Goal: Information Seeking & Learning: Learn about a topic

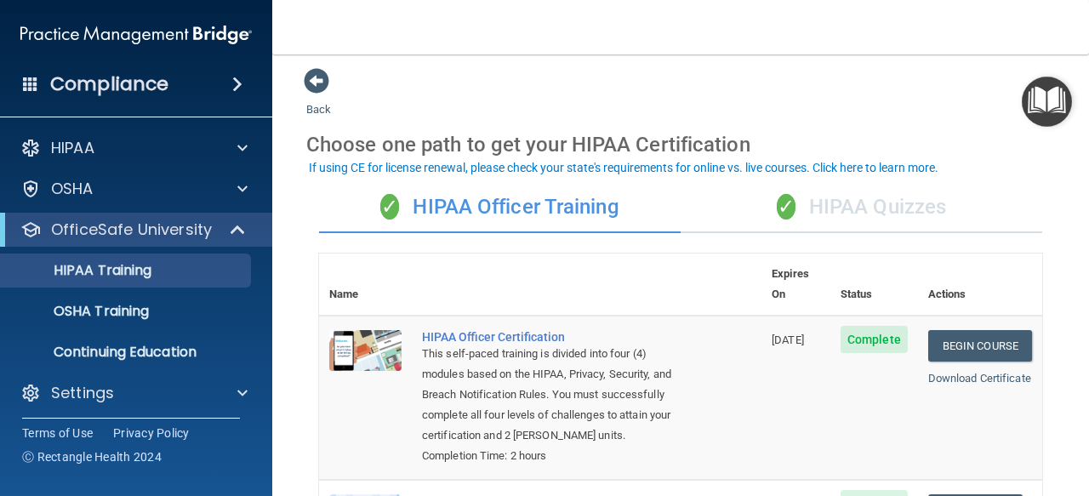
scroll to position [5, 0]
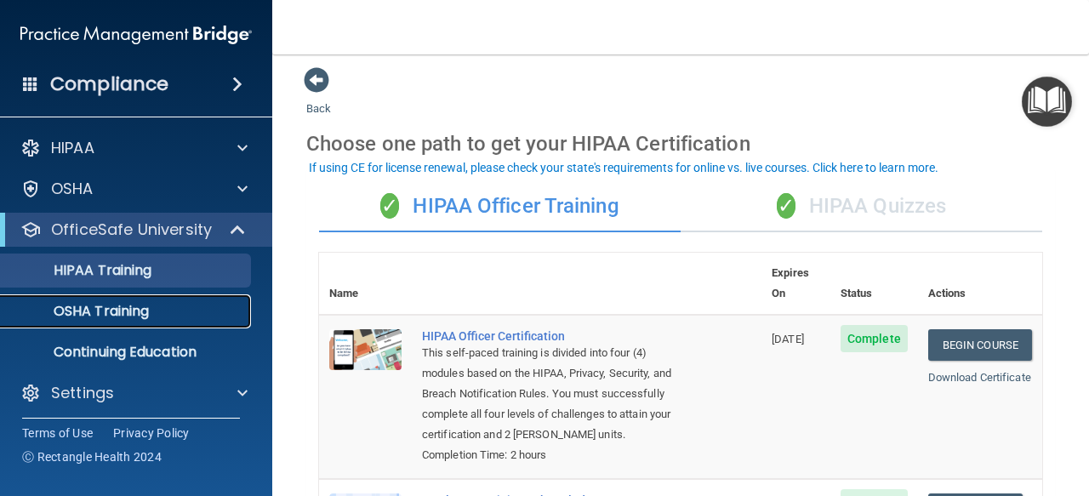
click at [204, 304] on div "OSHA Training" at bounding box center [127, 311] width 232 height 17
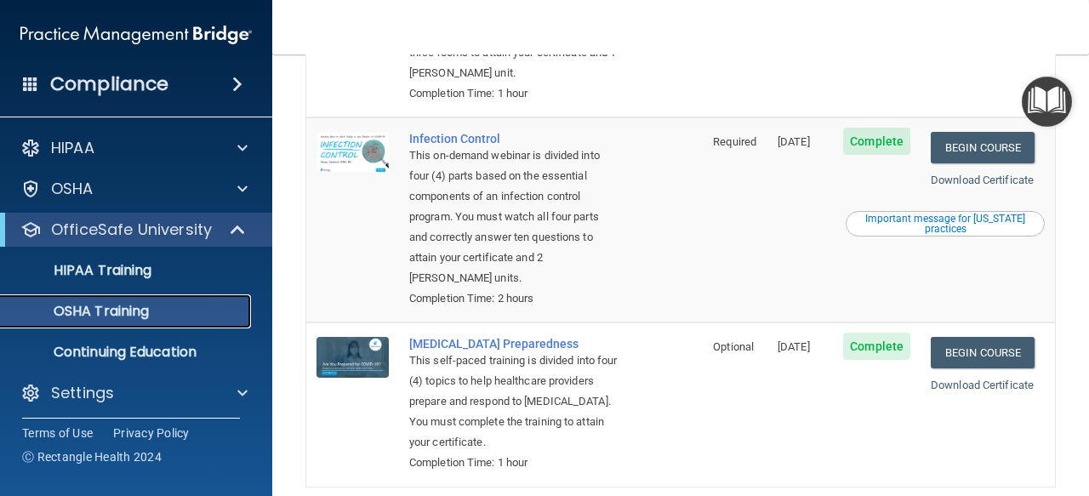
scroll to position [543, 0]
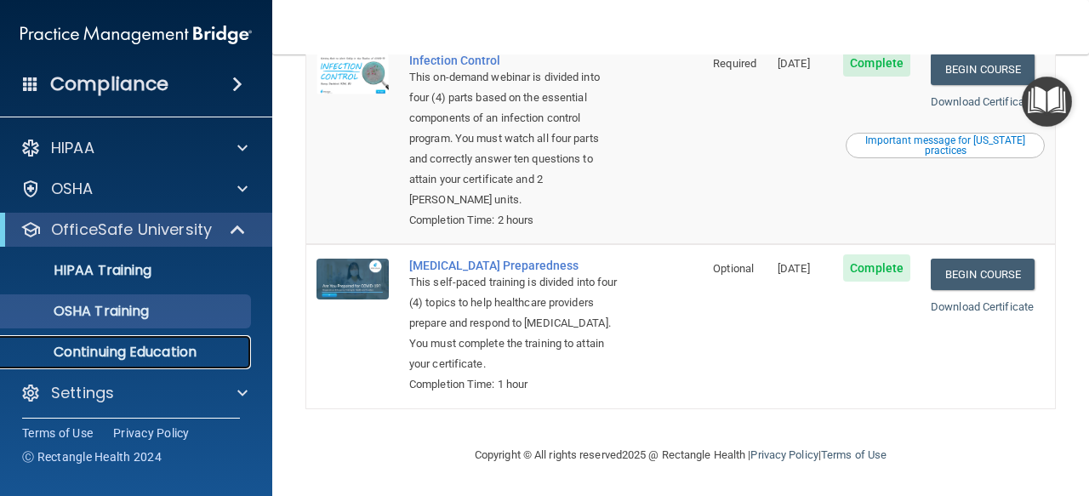
click at [189, 356] on p "Continuing Education" at bounding box center [127, 352] width 232 height 17
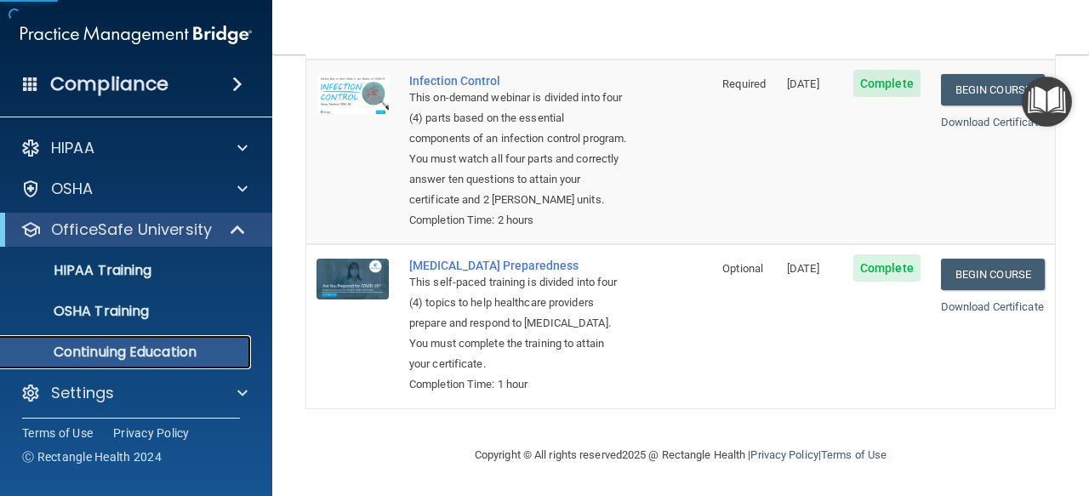
scroll to position [350, 0]
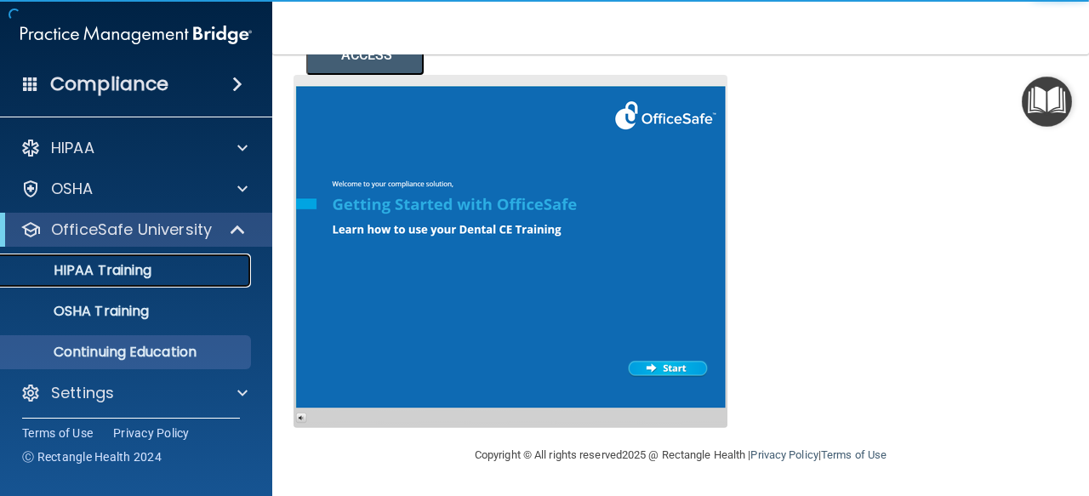
click at [175, 272] on div "HIPAA Training" at bounding box center [127, 270] width 232 height 17
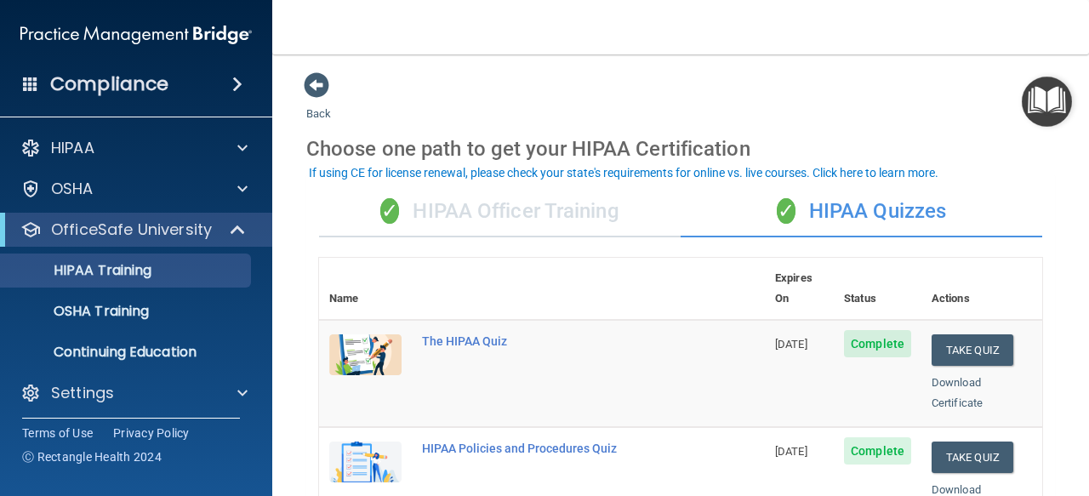
click at [519, 201] on div "✓ HIPAA Officer Training" at bounding box center [500, 211] width 362 height 51
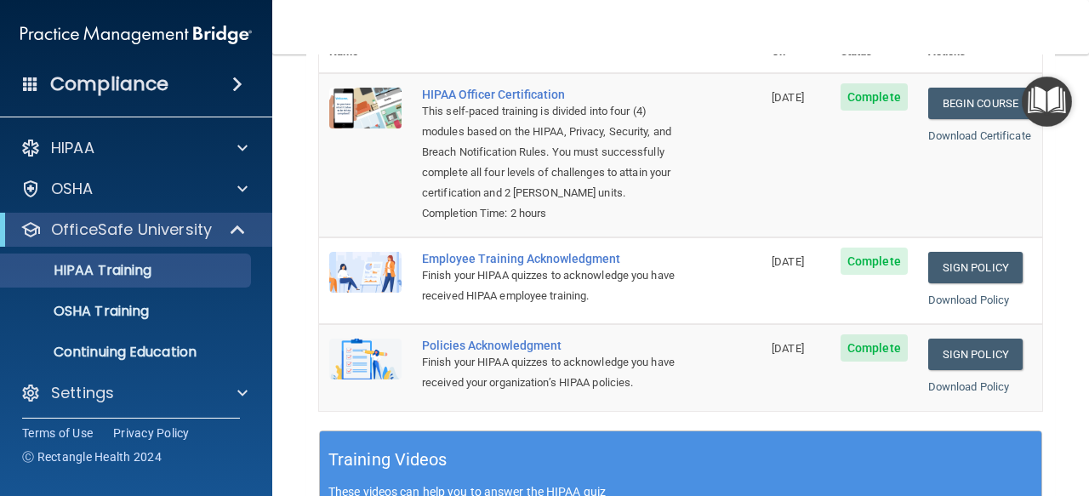
scroll to position [282, 0]
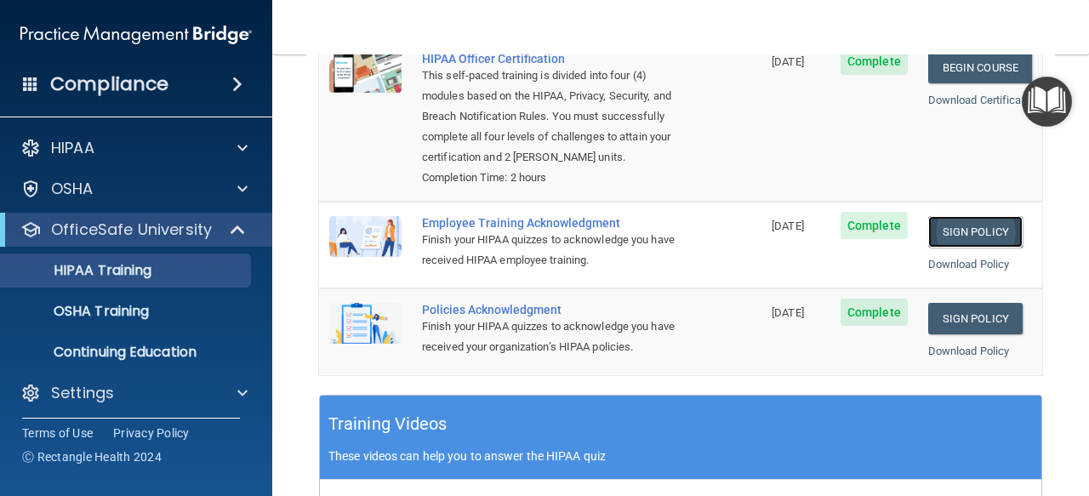
click at [931, 236] on link "Sign Policy" at bounding box center [975, 231] width 94 height 31
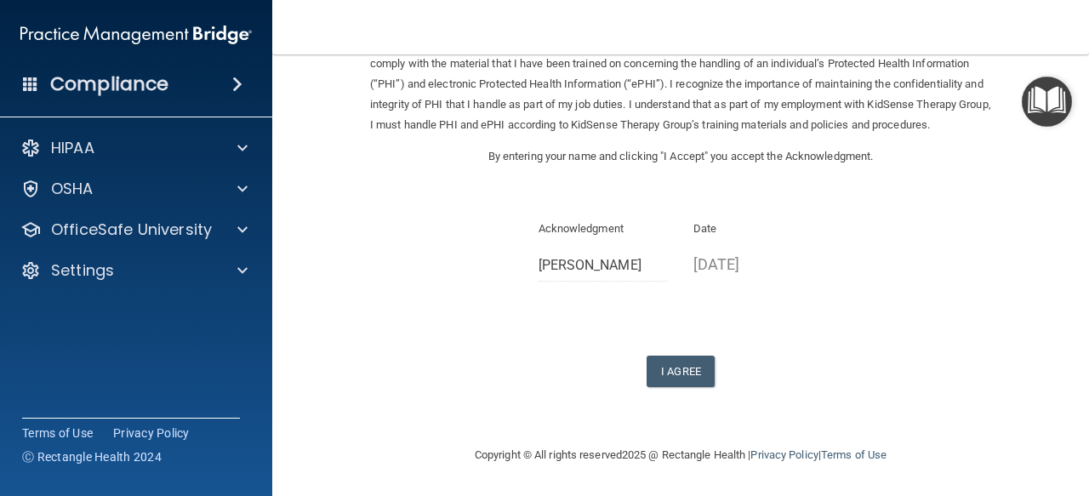
scroll to position [119, 0]
click at [682, 362] on button "I Agree" at bounding box center [681, 371] width 68 height 31
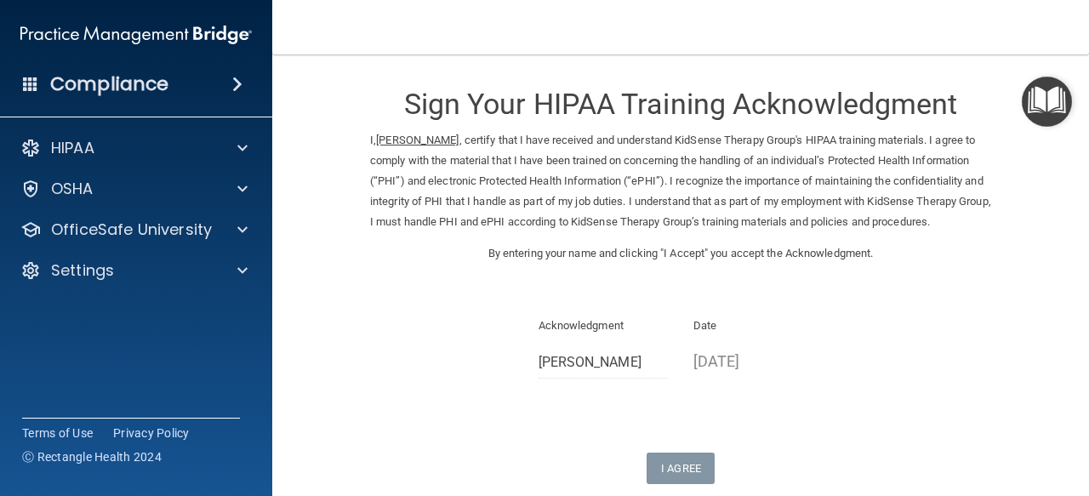
scroll to position [0, 0]
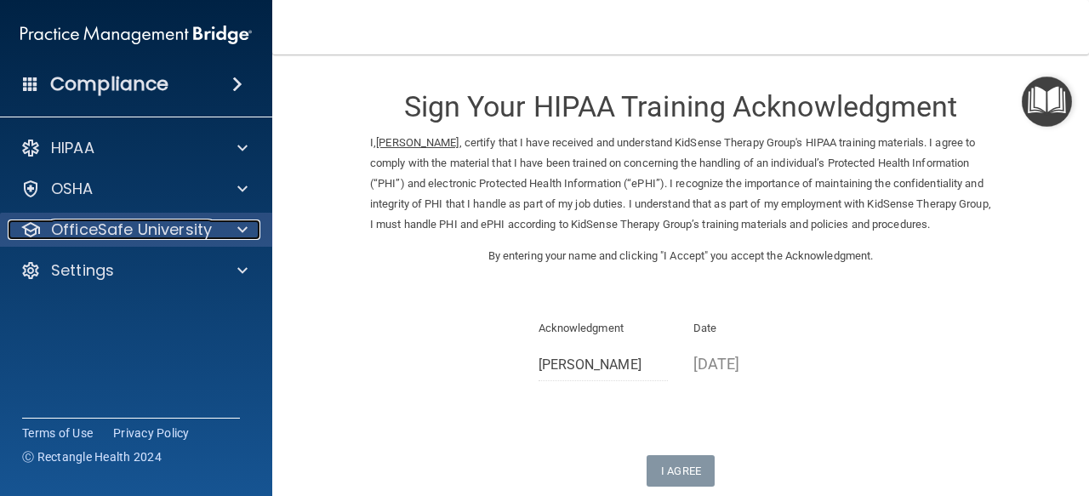
click at [233, 225] on div at bounding box center [240, 229] width 43 height 20
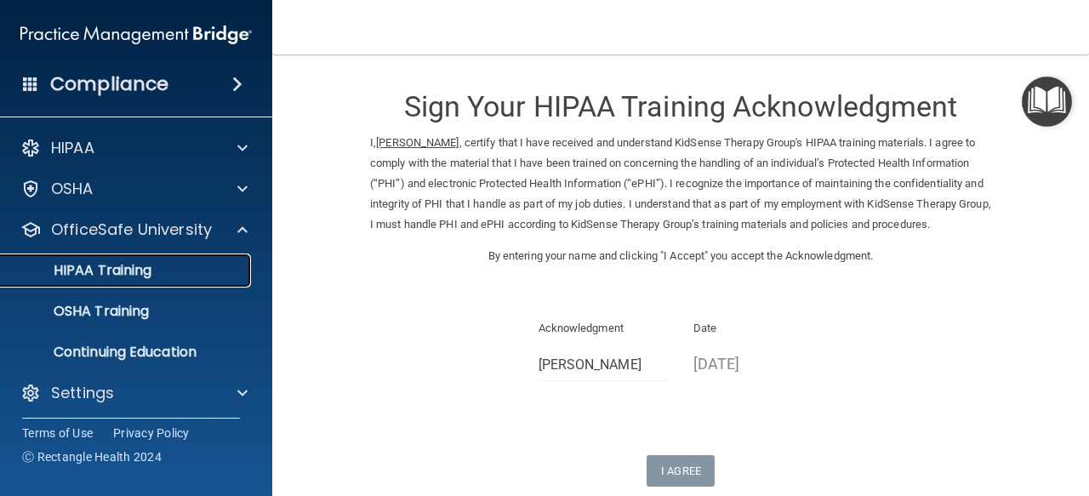
click at [204, 285] on link "HIPAA Training" at bounding box center [117, 271] width 268 height 34
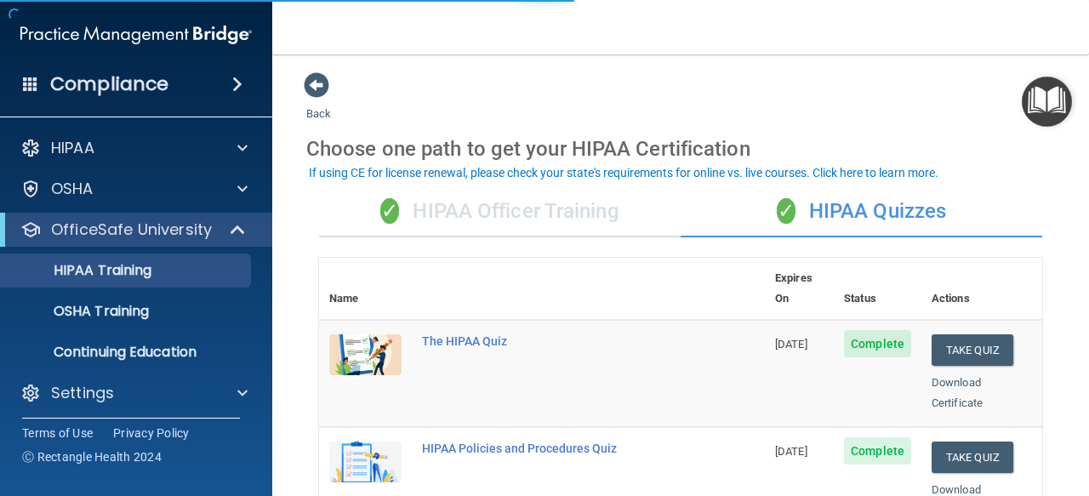
click at [668, 324] on td "The HIPAA Quiz" at bounding box center [588, 373] width 353 height 107
click at [514, 235] on div "✓ HIPAA Officer Training" at bounding box center [500, 211] width 362 height 51
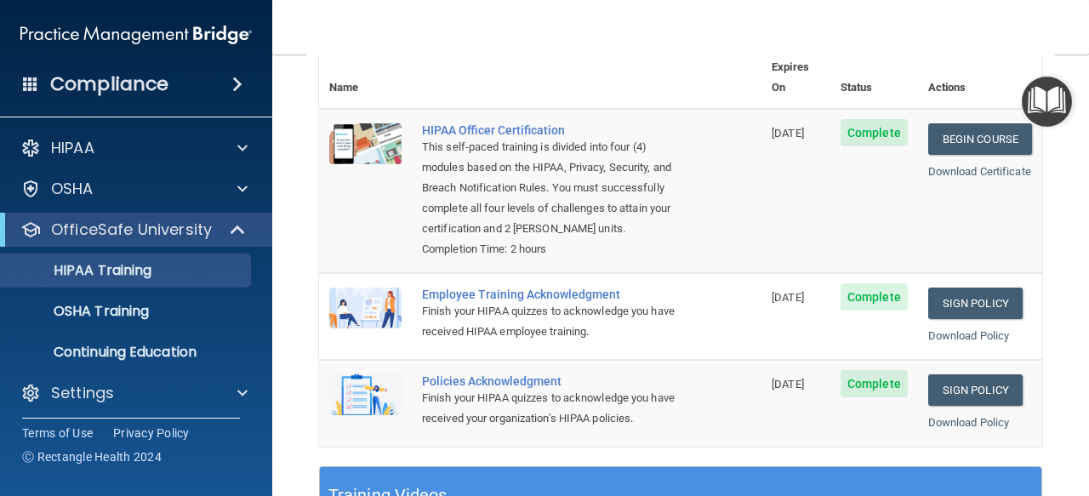
scroll to position [261, 0]
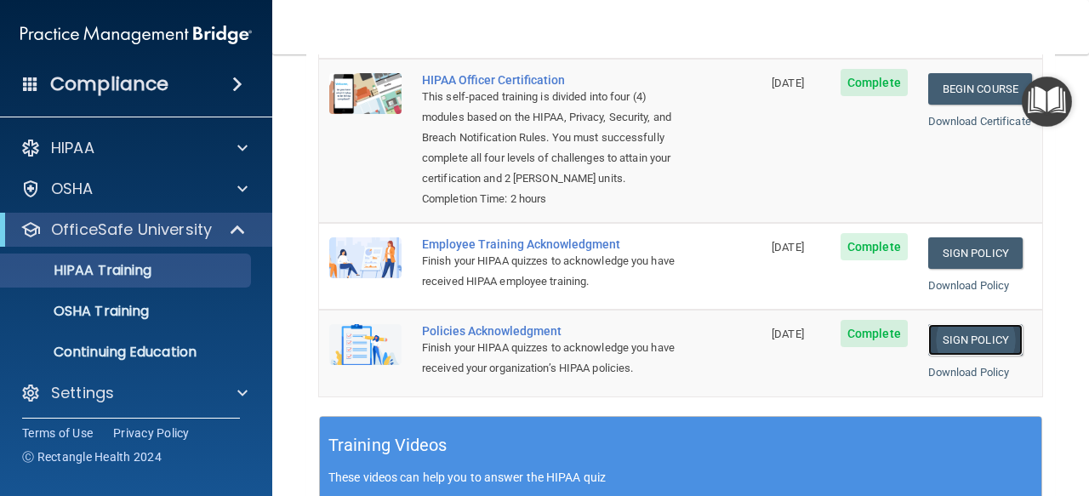
click at [944, 343] on link "Sign Policy" at bounding box center [975, 339] width 94 height 31
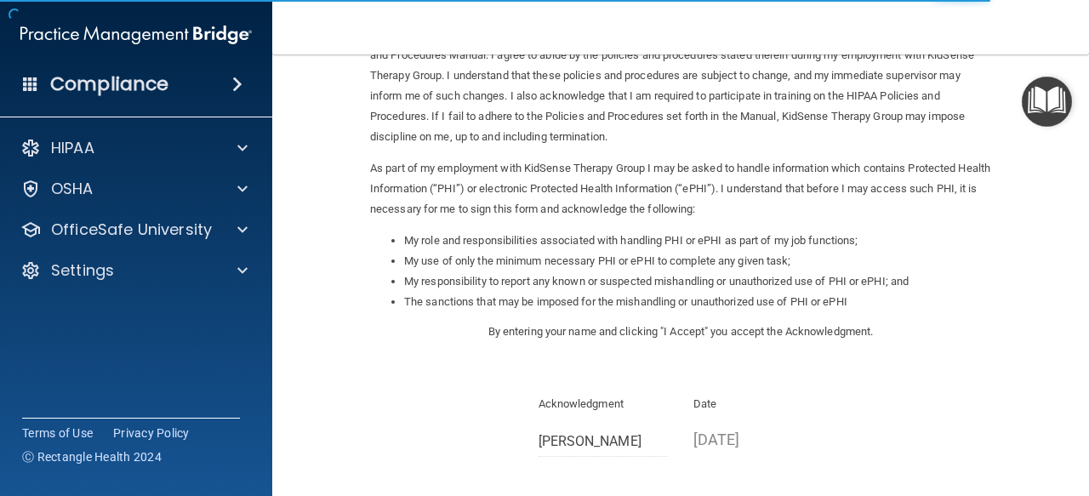
scroll to position [107, 0]
click at [600, 389] on div "Sign Your HIPAA Policies Acknowledgment I, [PERSON_NAME] , have been given the …" at bounding box center [680, 263] width 621 height 599
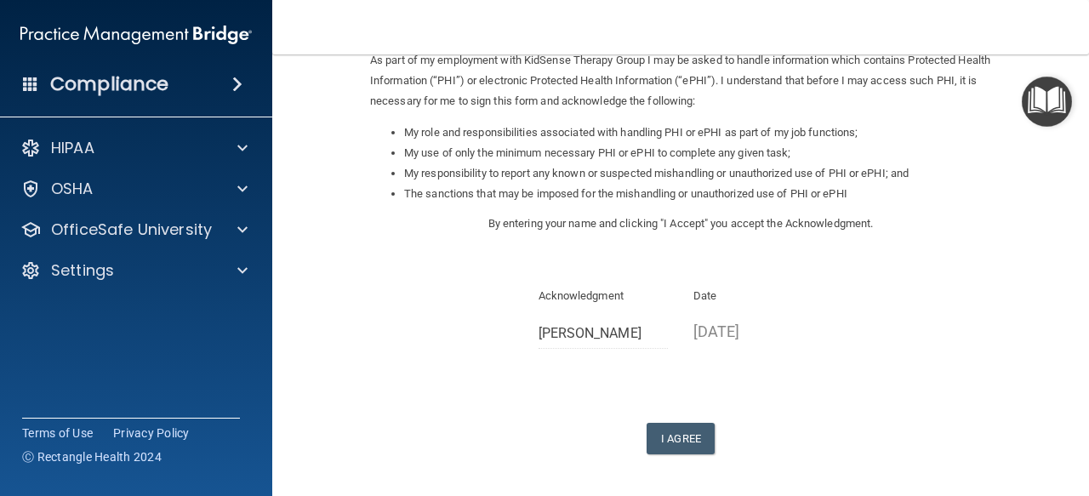
scroll to position [230, 0]
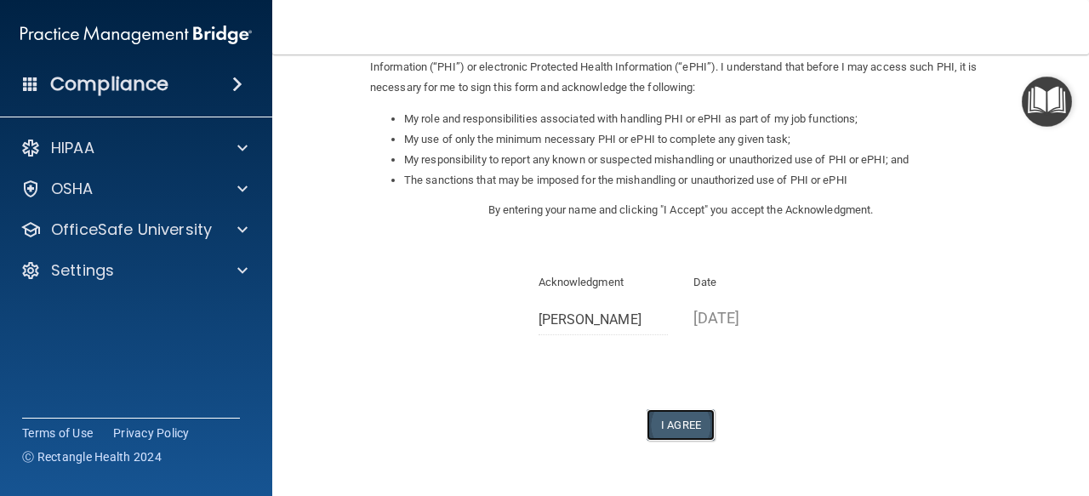
click at [697, 421] on button "I Agree" at bounding box center [681, 424] width 68 height 31
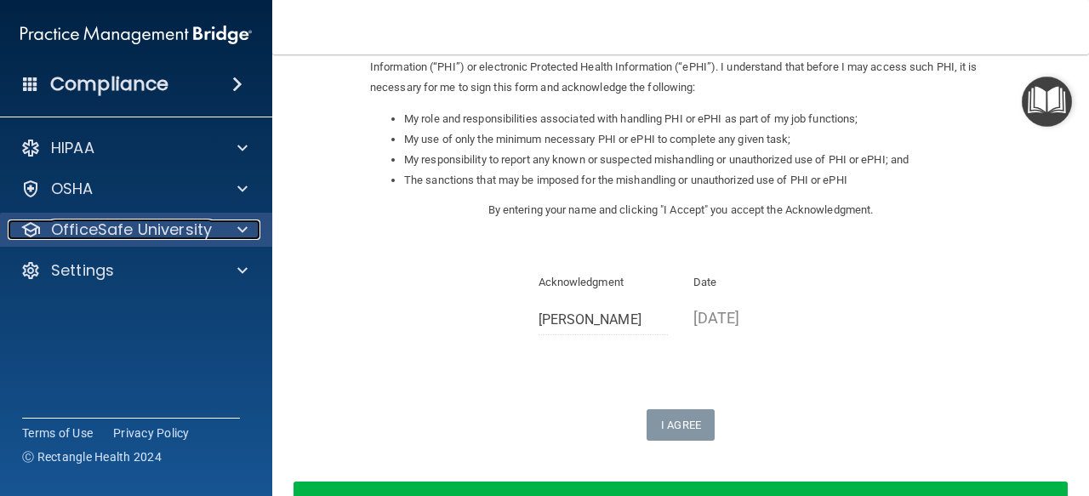
click at [202, 229] on p "OfficeSafe University" at bounding box center [131, 229] width 161 height 20
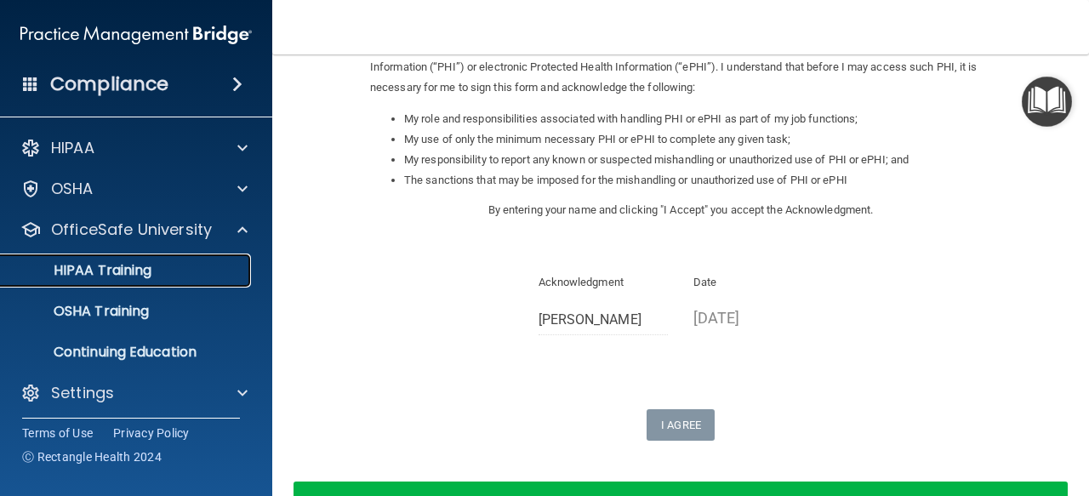
click at [182, 282] on link "HIPAA Training" at bounding box center [117, 271] width 268 height 34
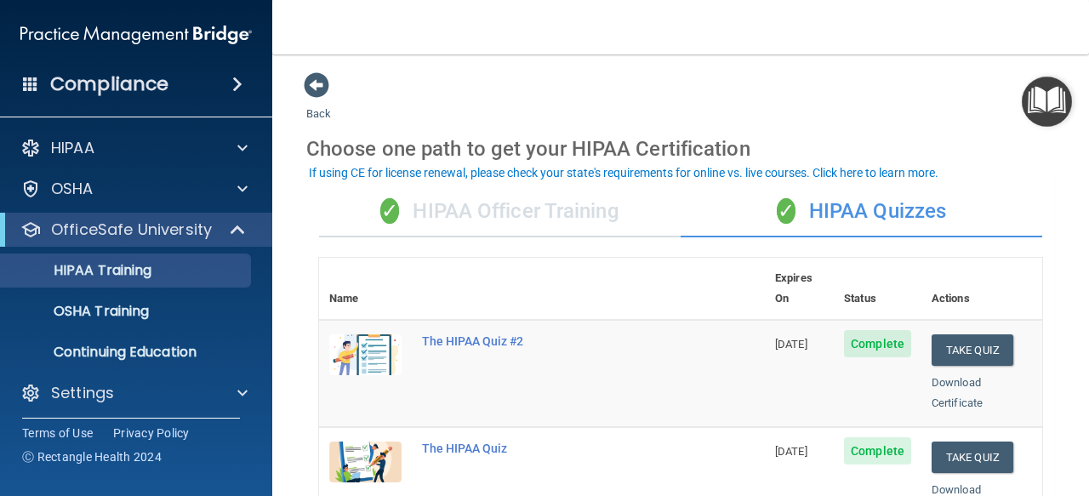
click at [538, 210] on div "✓ HIPAA Officer Training" at bounding box center [500, 211] width 362 height 51
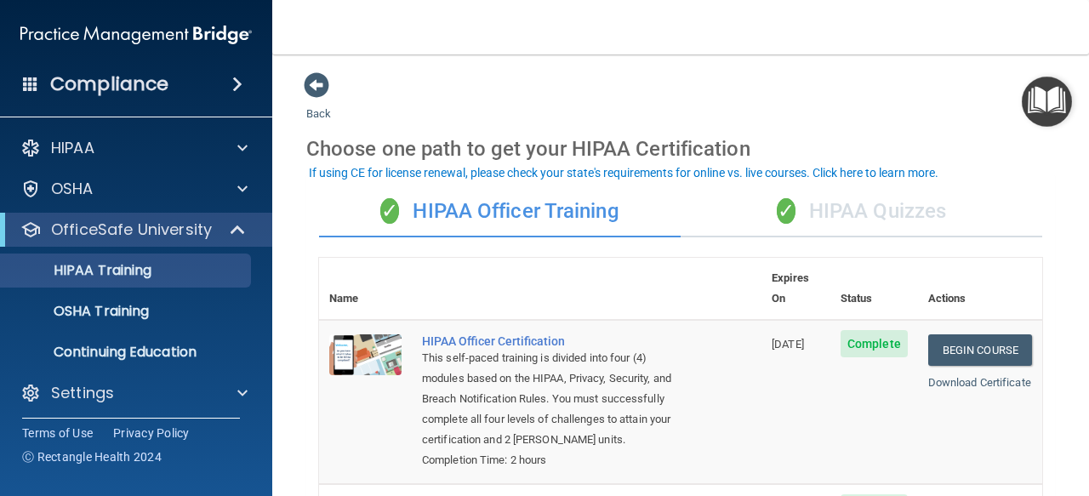
click at [786, 220] on div "✓ HIPAA Quizzes" at bounding box center [862, 211] width 362 height 51
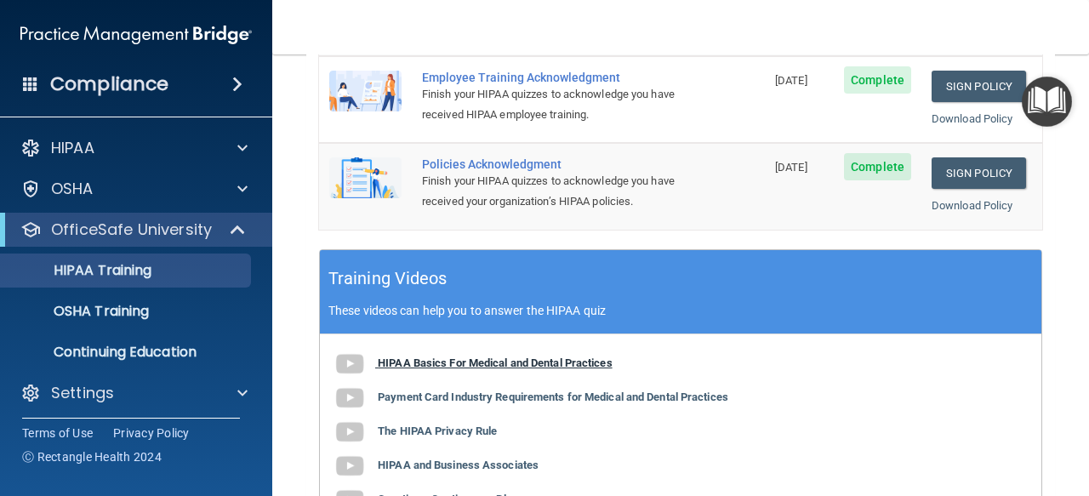
scroll to position [586, 0]
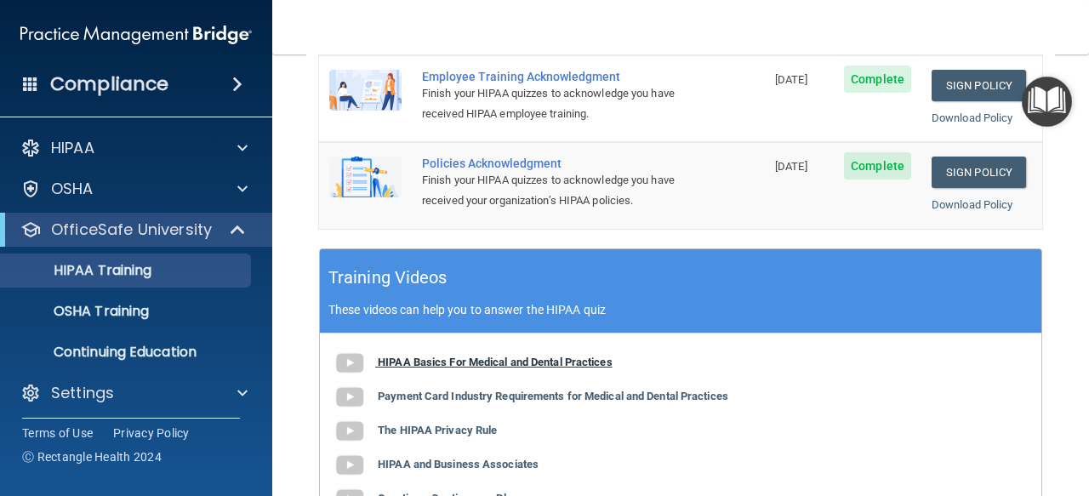
click at [509, 356] on b "HIPAA Basics For Medical and Dental Practices" at bounding box center [495, 362] width 235 height 13
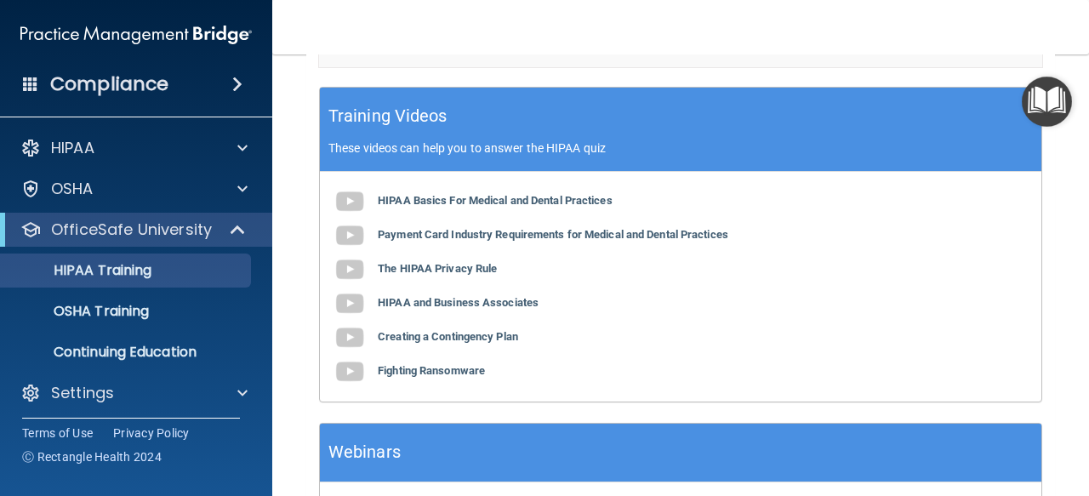
scroll to position [772, 0]
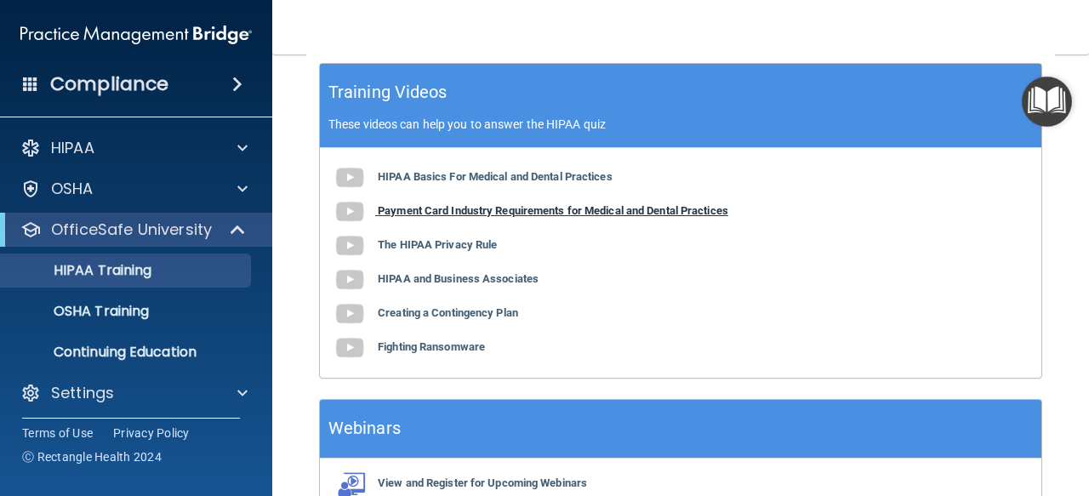
drag, startPoint x: 502, startPoint y: 194, endPoint x: 505, endPoint y: 204, distance: 10.8
click at [505, 204] on div "HIPAA Basics For Medical and Dental Practices Payment Card Industry Requirement…" at bounding box center [680, 263] width 721 height 230
click at [505, 204] on b "Payment Card Industry Requirements for Medical and Dental Practices" at bounding box center [553, 210] width 350 height 13
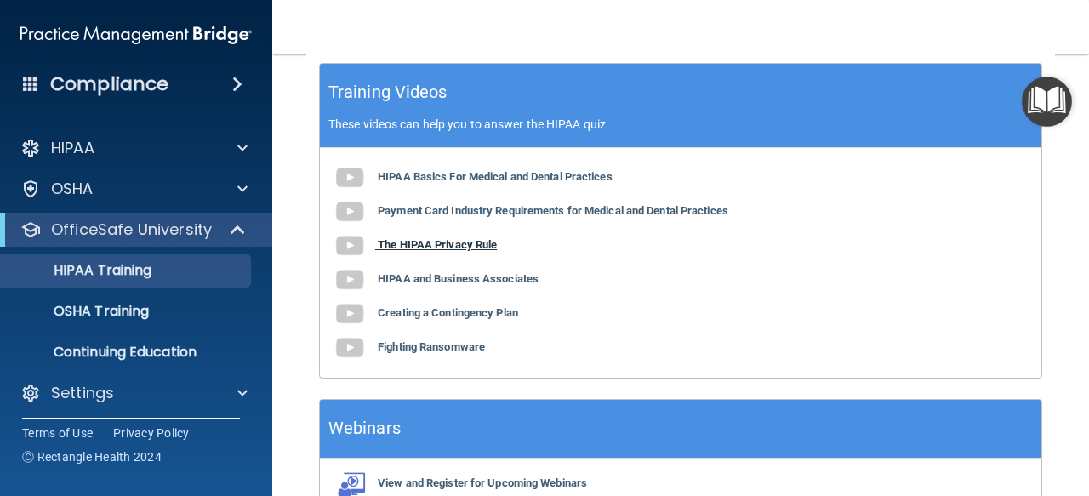
click at [467, 238] on b "The HIPAA Privacy Rule" at bounding box center [437, 244] width 119 height 13
click at [457, 272] on b "HIPAA and Business Associates" at bounding box center [458, 278] width 161 height 13
